Goal: Information Seeking & Learning: Learn about a topic

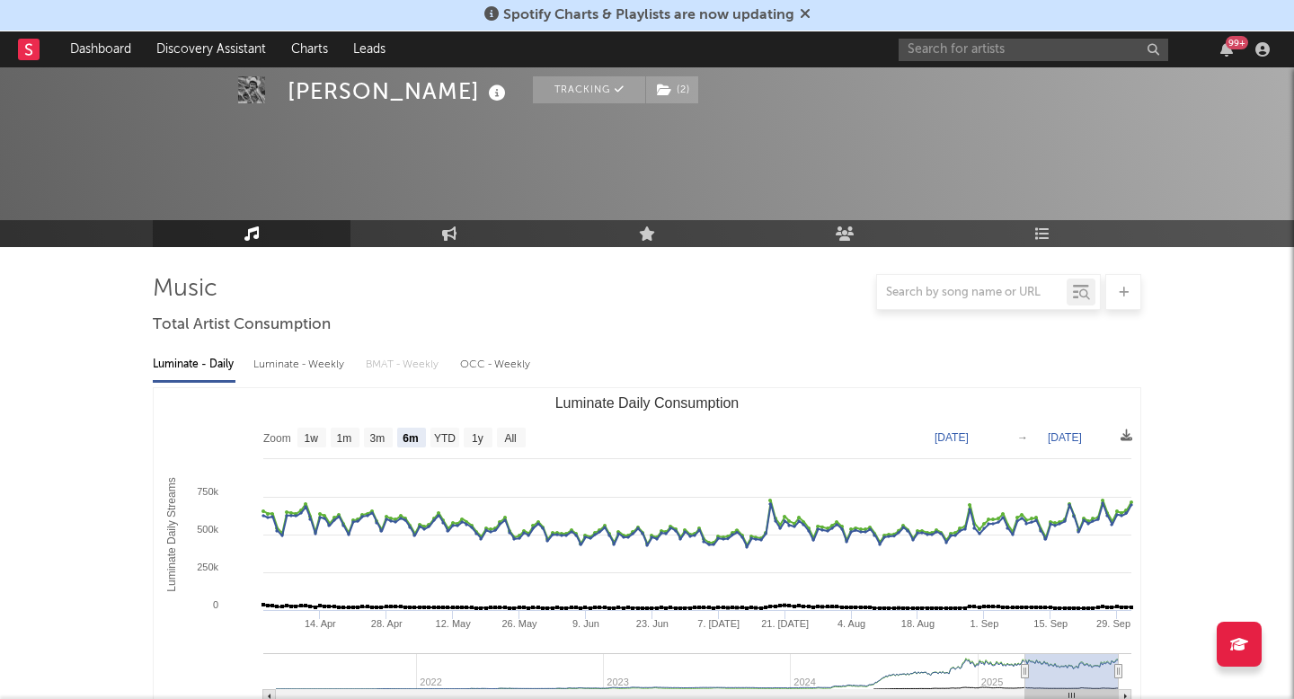
select select "6m"
select select "1m"
select select "1w"
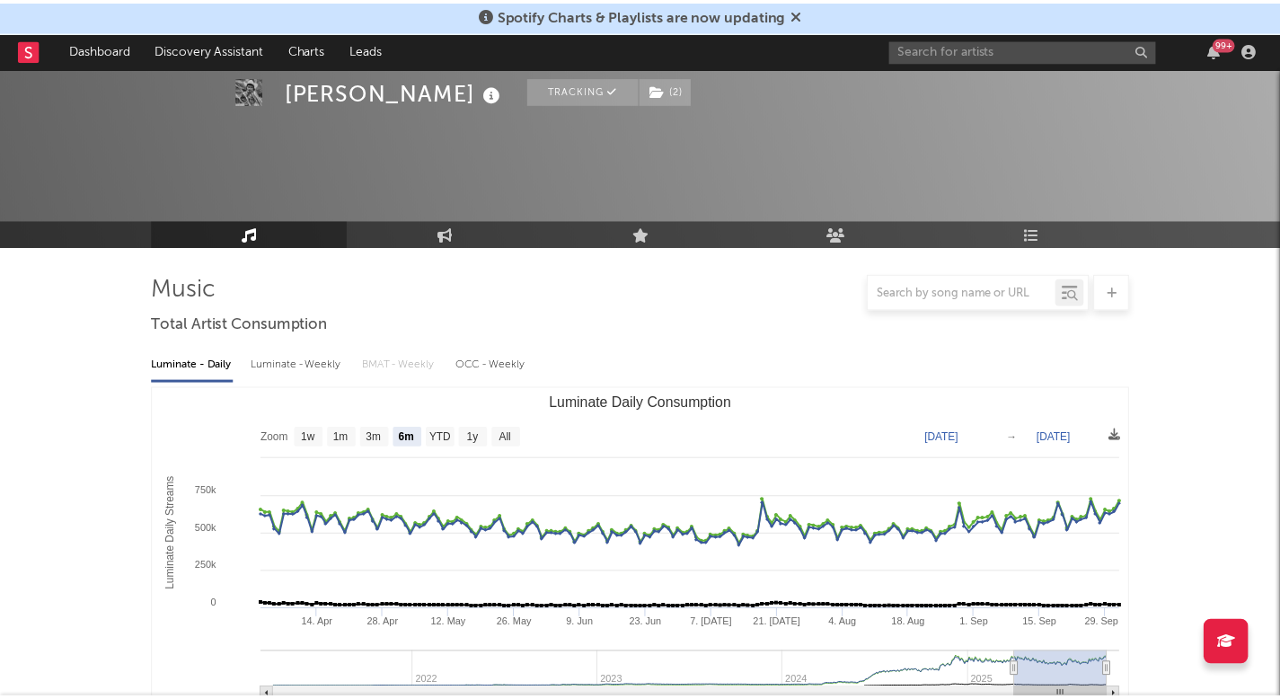
scroll to position [948, 0]
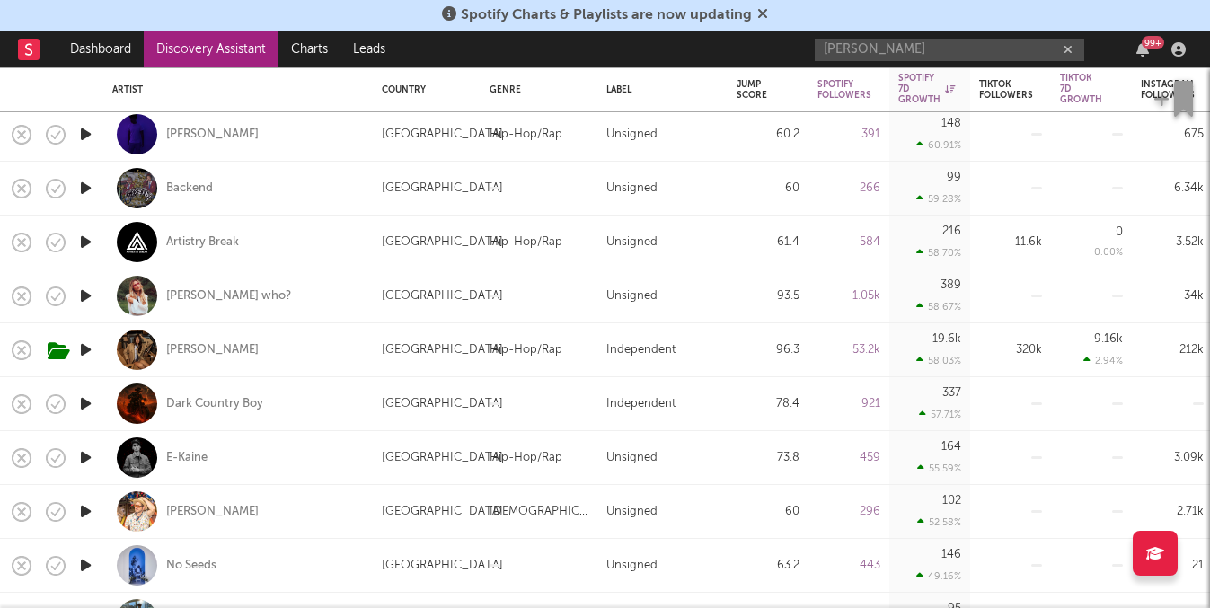
type input "[PERSON_NAME]"
